Goal: Task Accomplishment & Management: Use online tool/utility

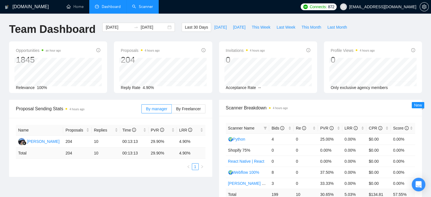
click at [141, 6] on link "Scanner" at bounding box center [142, 6] width 21 height 5
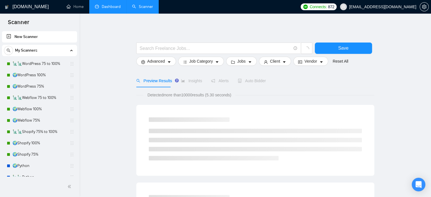
click at [116, 9] on link "Dashboard" at bounding box center [108, 6] width 26 height 5
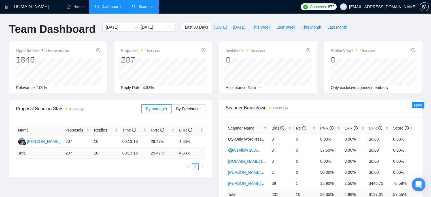
click at [139, 9] on link "Scanner" at bounding box center [142, 6] width 21 height 5
